Goal: Transaction & Acquisition: Purchase product/service

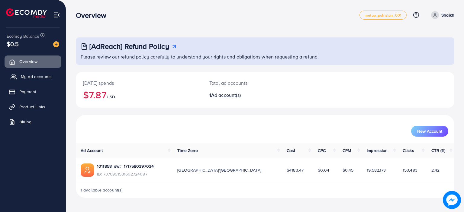
click at [51, 79] on link "My ad accounts" at bounding box center [33, 77] width 57 height 12
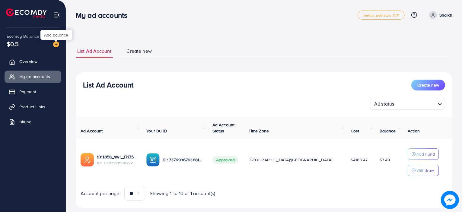
click at [54, 46] on img at bounding box center [56, 44] width 6 height 6
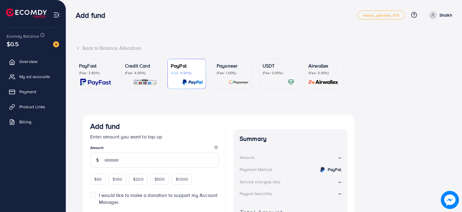
click at [93, 68] on p "PayFast" at bounding box center [95, 65] width 32 height 7
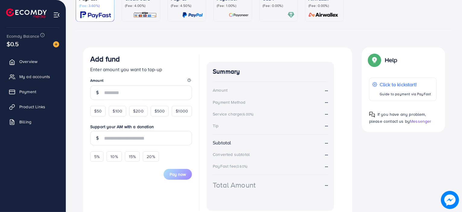
scroll to position [76, 0]
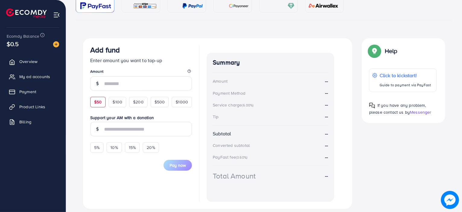
click at [104, 103] on div "$50" at bounding box center [97, 102] width 15 height 10
type input "**"
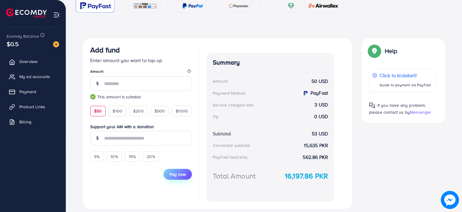
click at [182, 176] on span "Pay now" at bounding box center [178, 174] width 16 height 6
